Goal: Task Accomplishment & Management: Use online tool/utility

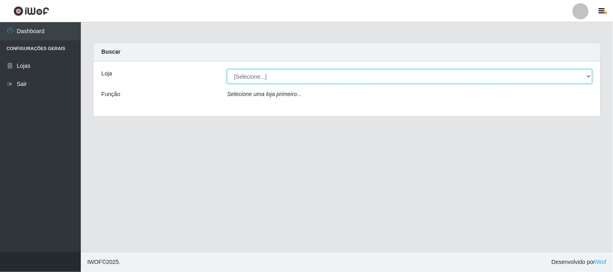
click at [247, 76] on select "[Selecione...] Rede Compras Supermercados - LOJA 1" at bounding box center [409, 76] width 365 height 14
select select "158"
click at [227, 69] on select "[Selecione...] Rede Compras Supermercados - LOJA 1" at bounding box center [409, 76] width 365 height 14
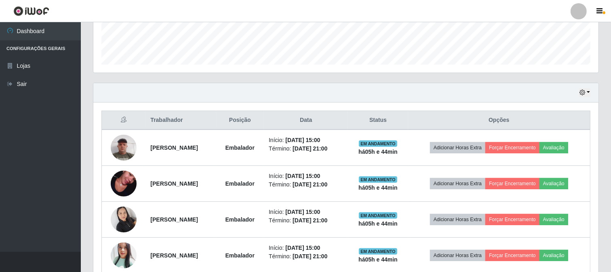
scroll to position [300, 0]
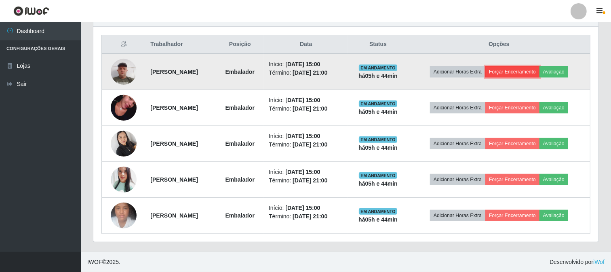
click at [513, 69] on button "Forçar Encerramento" at bounding box center [512, 71] width 54 height 11
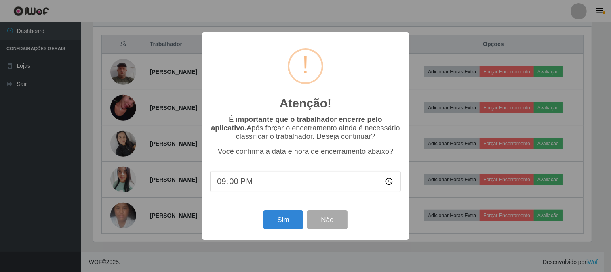
scroll to position [167, 500]
click at [289, 225] on button "Sim" at bounding box center [284, 219] width 39 height 19
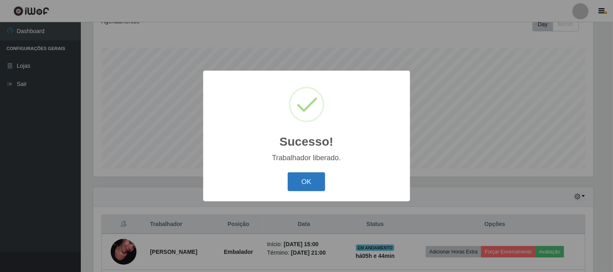
click at [313, 174] on button "OK" at bounding box center [307, 181] width 38 height 19
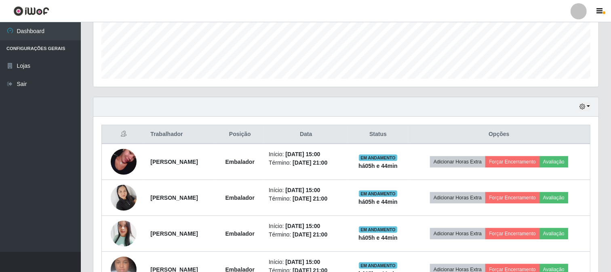
scroll to position [255, 0]
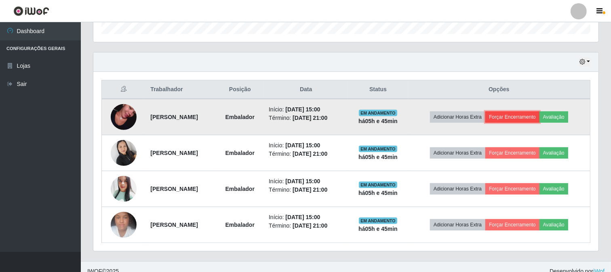
click at [526, 118] on button "Forçar Encerramento" at bounding box center [512, 116] width 54 height 11
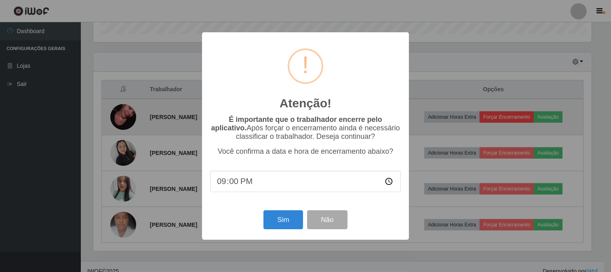
scroll to position [167, 500]
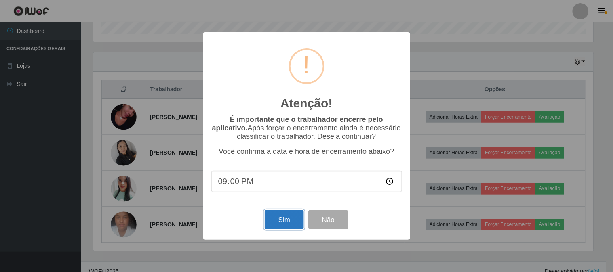
click at [290, 219] on button "Sim" at bounding box center [284, 219] width 39 height 19
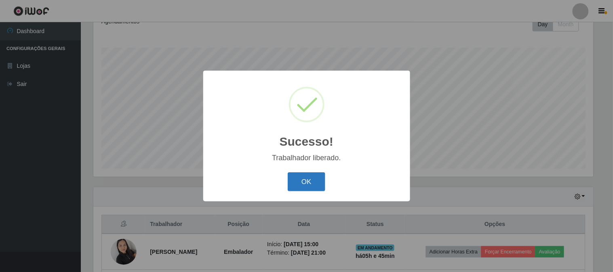
click at [311, 177] on button "OK" at bounding box center [307, 181] width 38 height 19
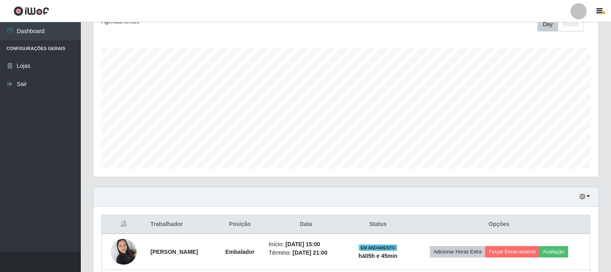
scroll to position [228, 0]
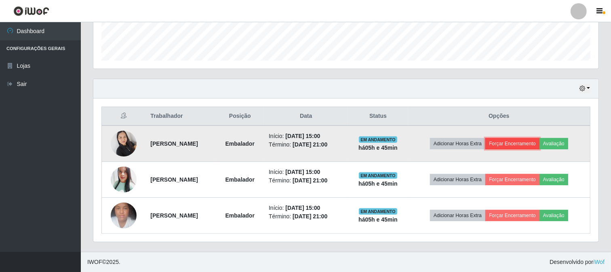
click at [509, 143] on button "Forçar Encerramento" at bounding box center [512, 143] width 54 height 11
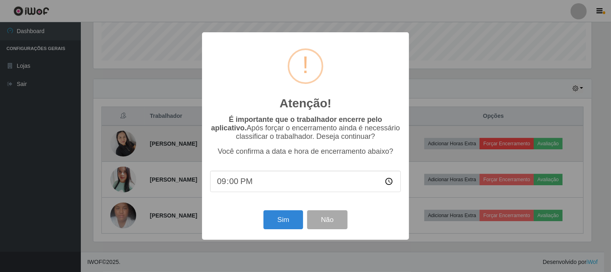
scroll to position [167, 500]
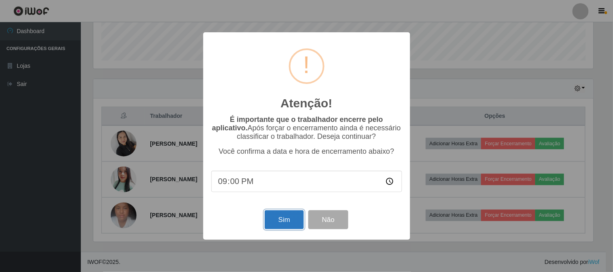
click at [283, 223] on button "Sim" at bounding box center [284, 219] width 39 height 19
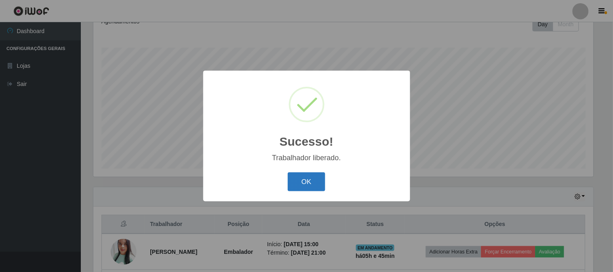
click at [309, 181] on button "OK" at bounding box center [307, 181] width 38 height 19
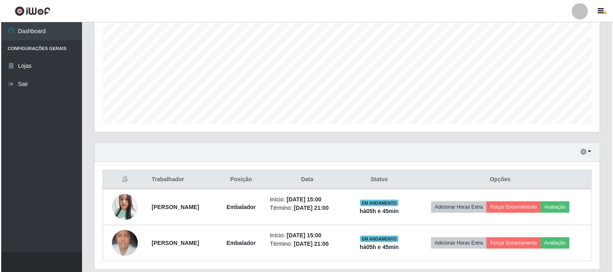
scroll to position [192, 0]
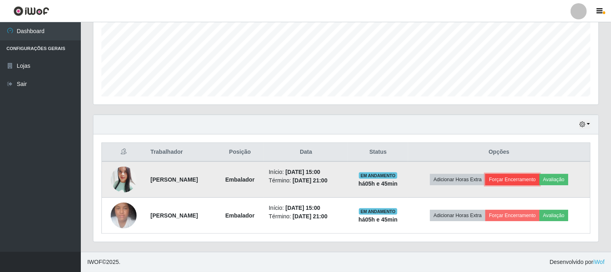
click at [530, 179] on button "Forçar Encerramento" at bounding box center [512, 179] width 54 height 11
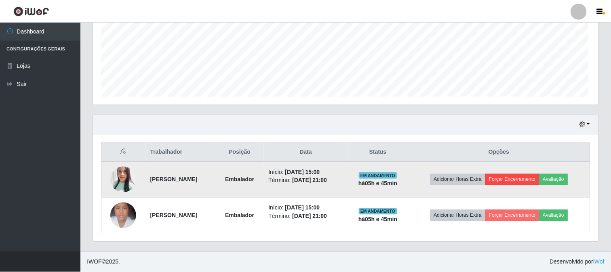
scroll to position [167, 500]
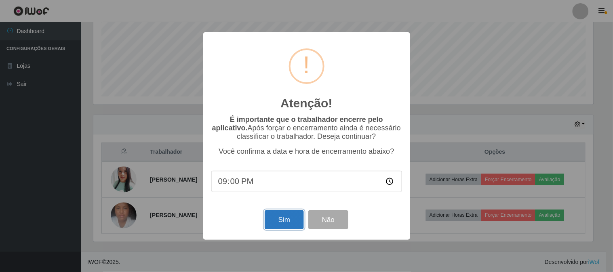
click at [294, 217] on button "Sim" at bounding box center [284, 219] width 39 height 19
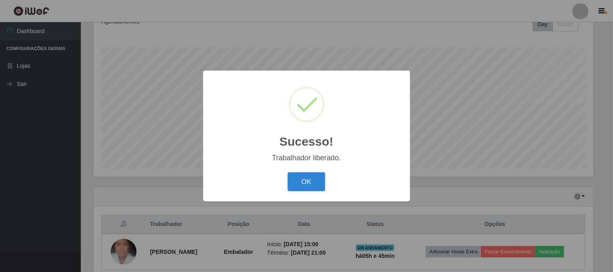
click at [311, 172] on div "OK Cancel" at bounding box center [306, 181] width 191 height 23
click at [311, 177] on button "OK" at bounding box center [307, 181] width 38 height 19
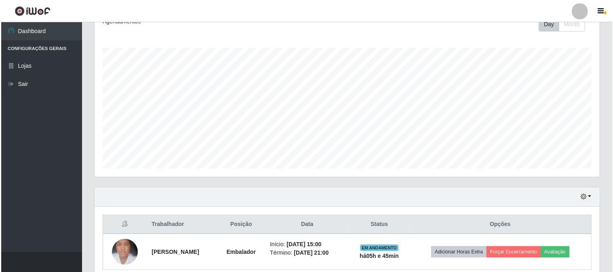
scroll to position [0, 0]
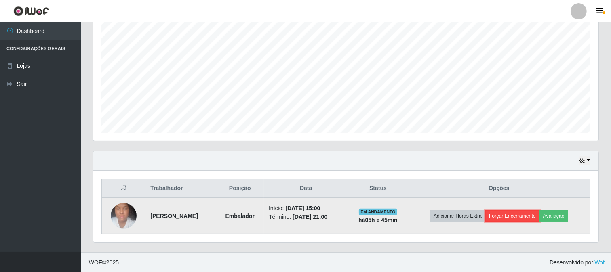
click at [515, 212] on button "Forçar Encerramento" at bounding box center [512, 215] width 54 height 11
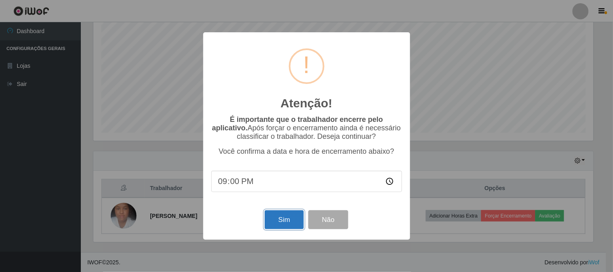
click at [292, 215] on button "Sim" at bounding box center [284, 219] width 39 height 19
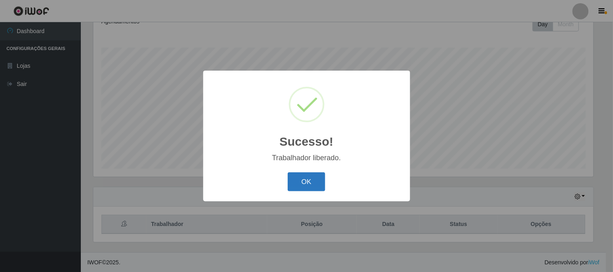
click at [317, 187] on button "OK" at bounding box center [307, 181] width 38 height 19
